Goal: Check status

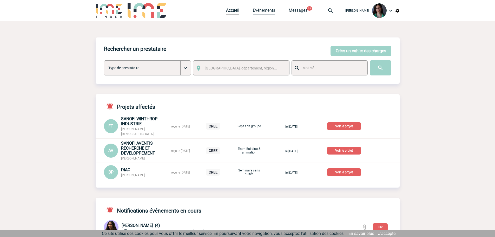
drag, startPoint x: 0, startPoint y: 0, endPoint x: 266, endPoint y: 14, distance: 266.2
click at [266, 14] on link "Evénements" at bounding box center [264, 11] width 22 height 7
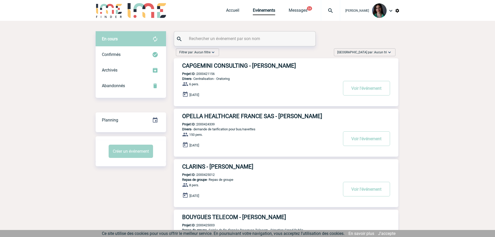
click at [243, 37] on input "text" at bounding box center [246, 39] width 116 height 8
paste input "2000425143"
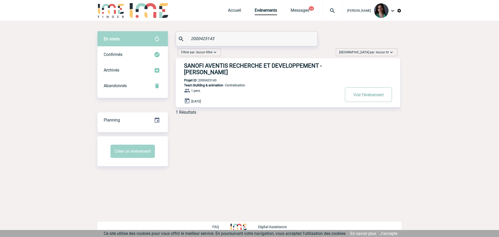
type input "2000425143"
click at [369, 96] on button "Voir l'événement" at bounding box center [368, 94] width 47 height 15
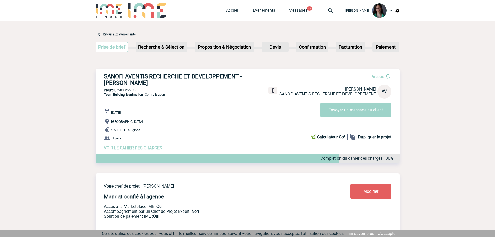
drag, startPoint x: 134, startPoint y: 84, endPoint x: 102, endPoint y: 77, distance: 33.1
click at [102, 77] on div "SANOFI AVENTIS RECHERCHE ET DEVELOPPEMENT - Ariane VIALFONT En cours Ariane VIA…" at bounding box center [248, 111] width 304 height 85
drag, startPoint x: 214, startPoint y: 91, endPoint x: 162, endPoint y: 99, distance: 52.1
click at [204, 92] on p "Projet ID : 2000425143" at bounding box center [248, 90] width 304 height 4
drag, startPoint x: 142, startPoint y: 92, endPoint x: 120, endPoint y: 91, distance: 22.1
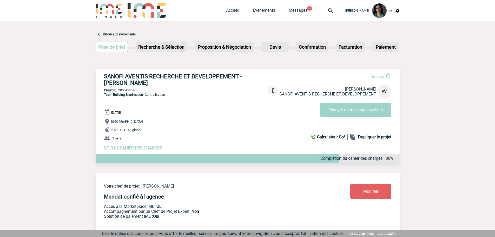
click at [120, 91] on p "Projet ID : 2000425143" at bounding box center [248, 90] width 304 height 4
copy p "2000425143"
